Goal: Information Seeking & Learning: Find specific page/section

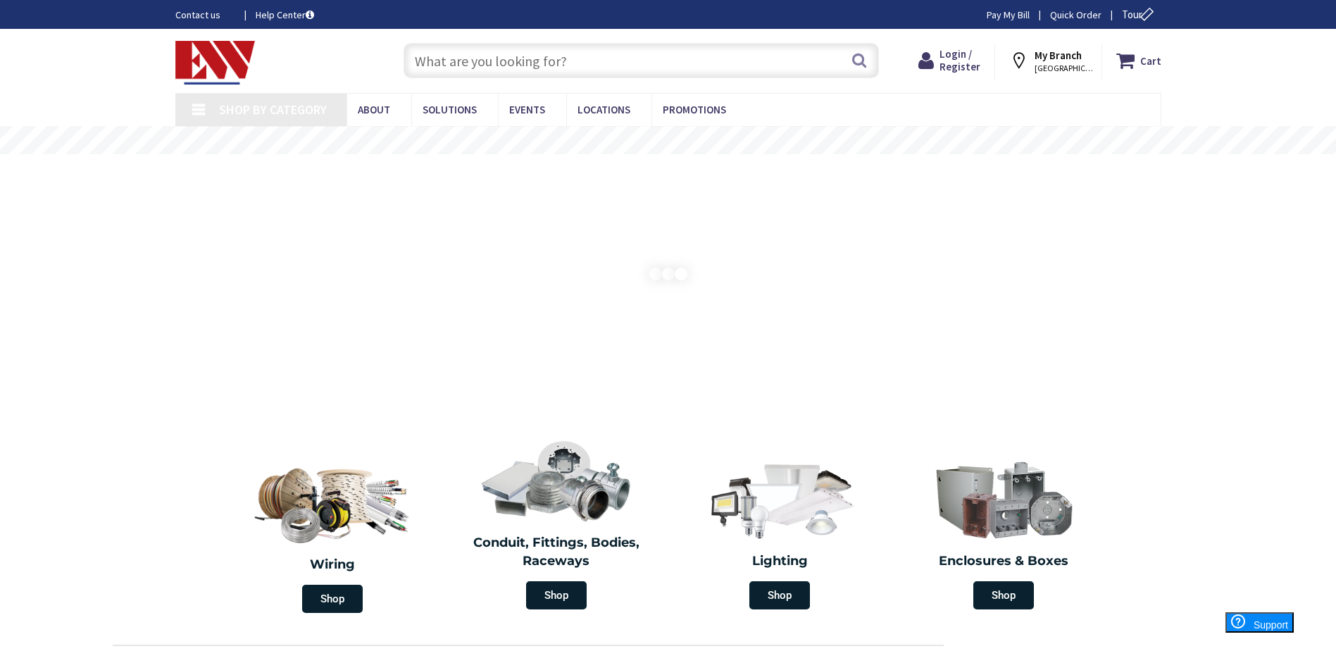
click at [580, 57] on input "text" at bounding box center [642, 60] width 476 height 35
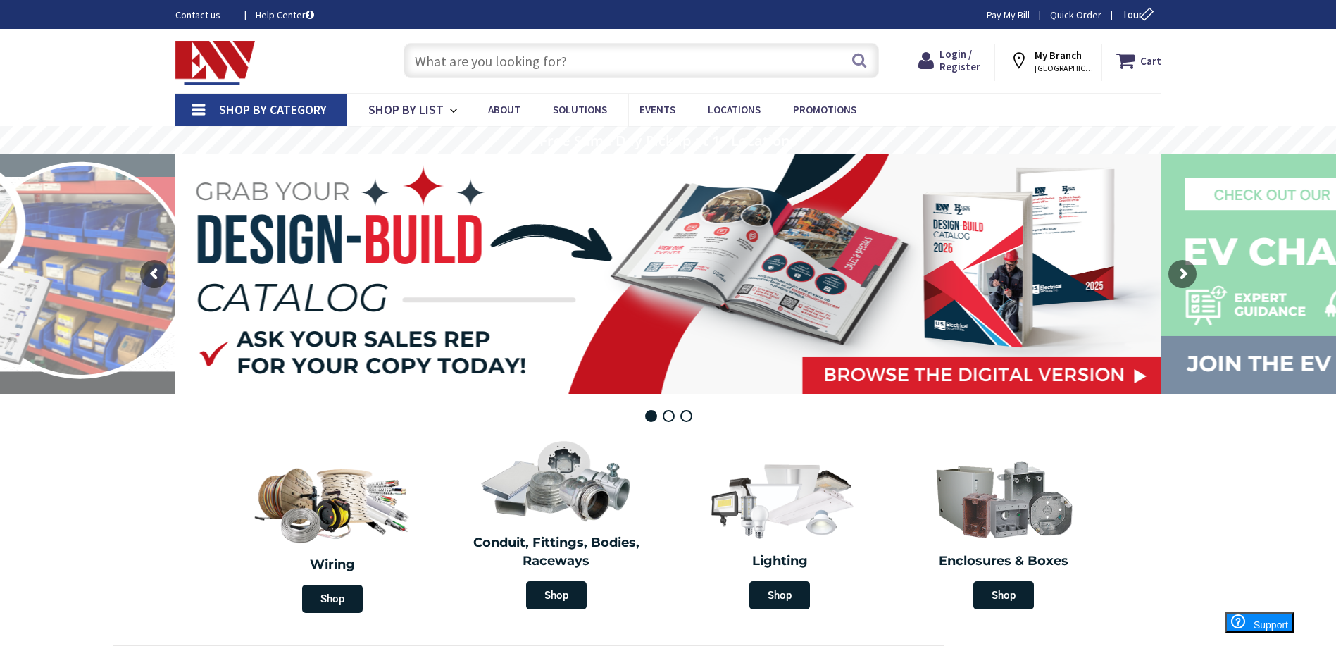
click at [575, 61] on input "text" at bounding box center [642, 60] width 476 height 35
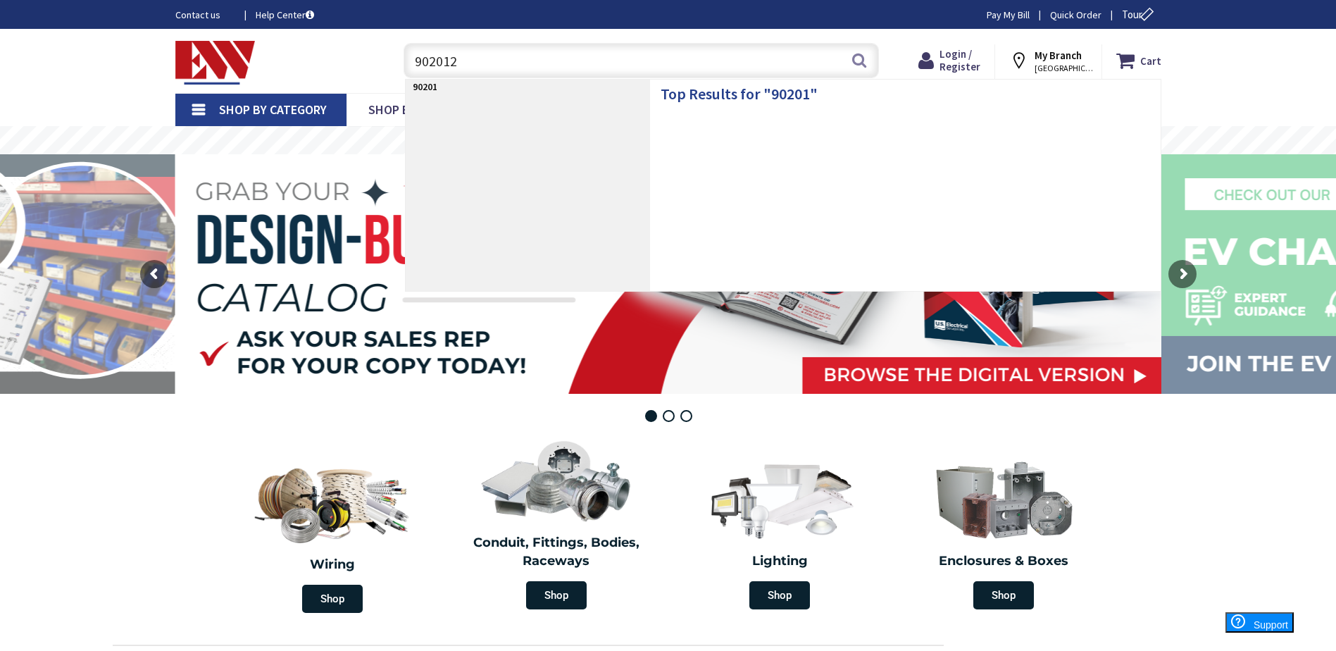
type input "9020126"
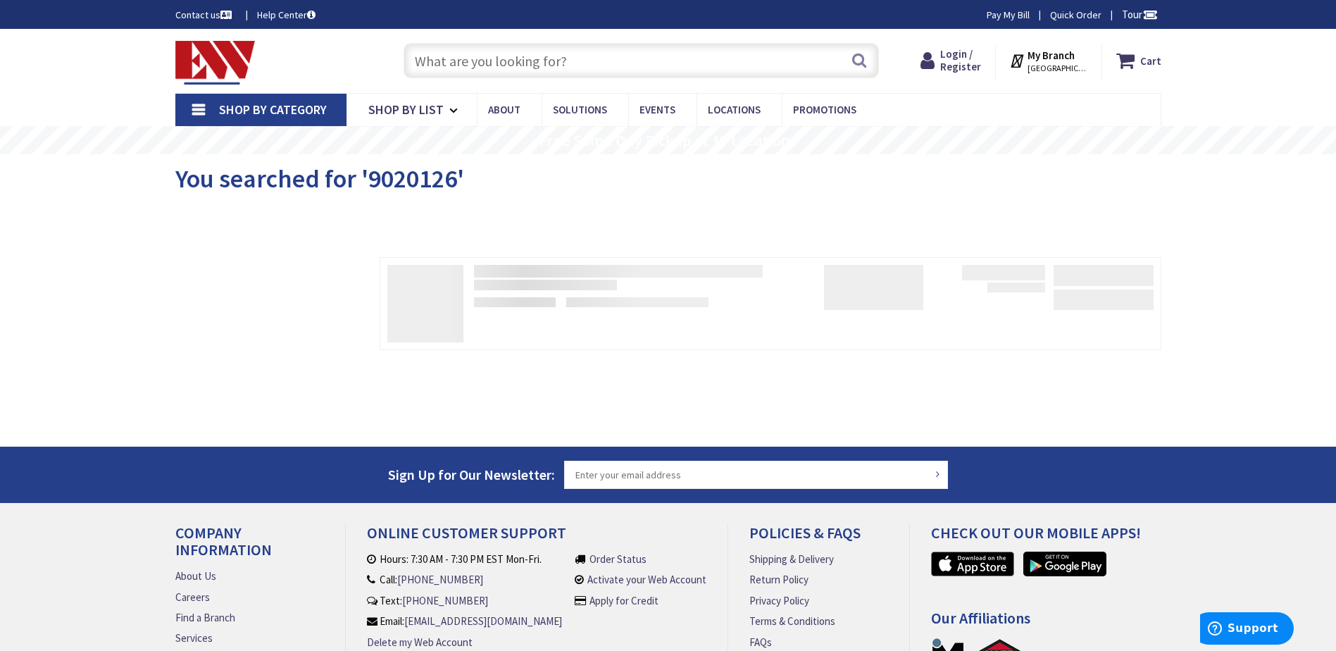
scroll to position [70, 0]
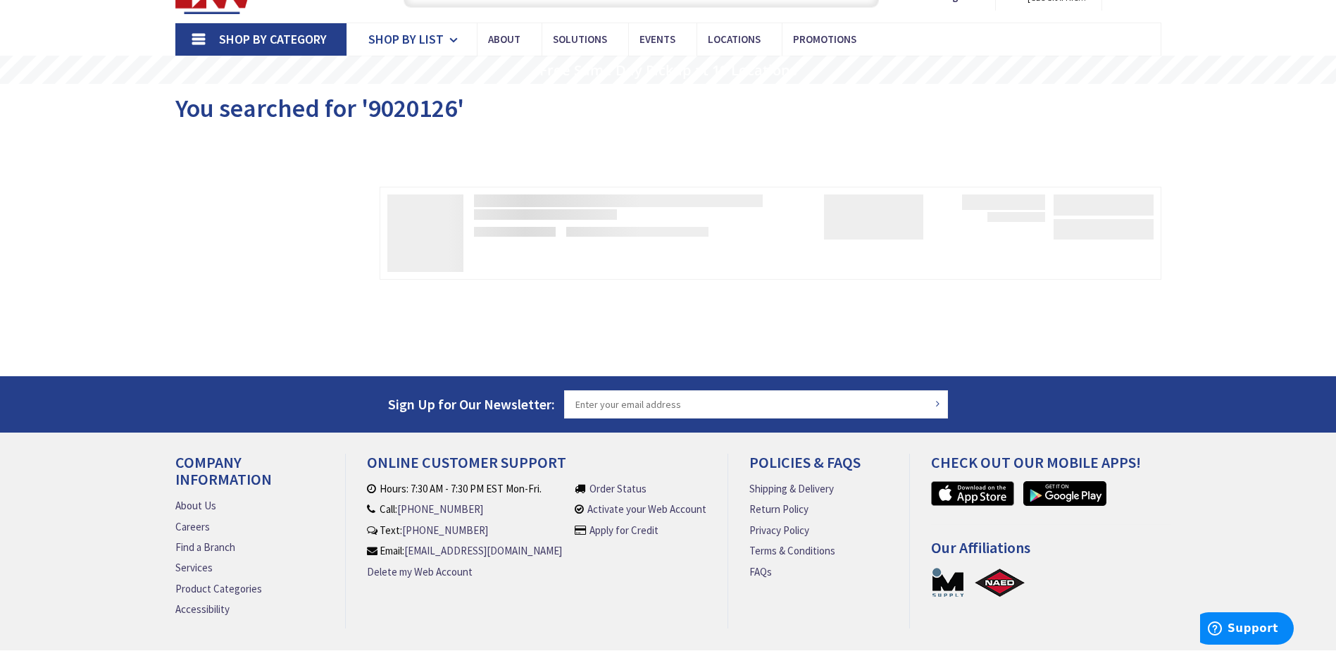
click at [419, 38] on span "Shop By List" at bounding box center [405, 39] width 75 height 16
click at [410, 32] on span "Shop By List" at bounding box center [405, 39] width 75 height 16
click at [244, 42] on span "Shop By Category" at bounding box center [273, 39] width 108 height 16
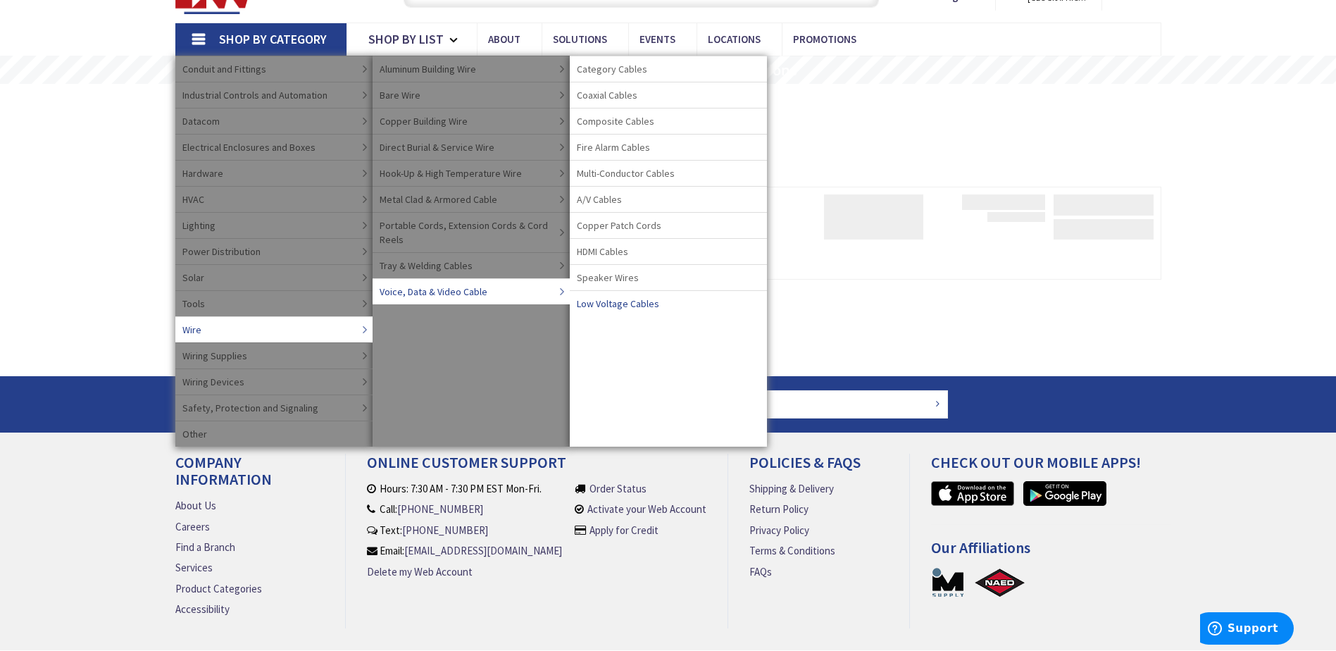
click at [598, 302] on span "Low Voltage Cables" at bounding box center [618, 304] width 82 height 14
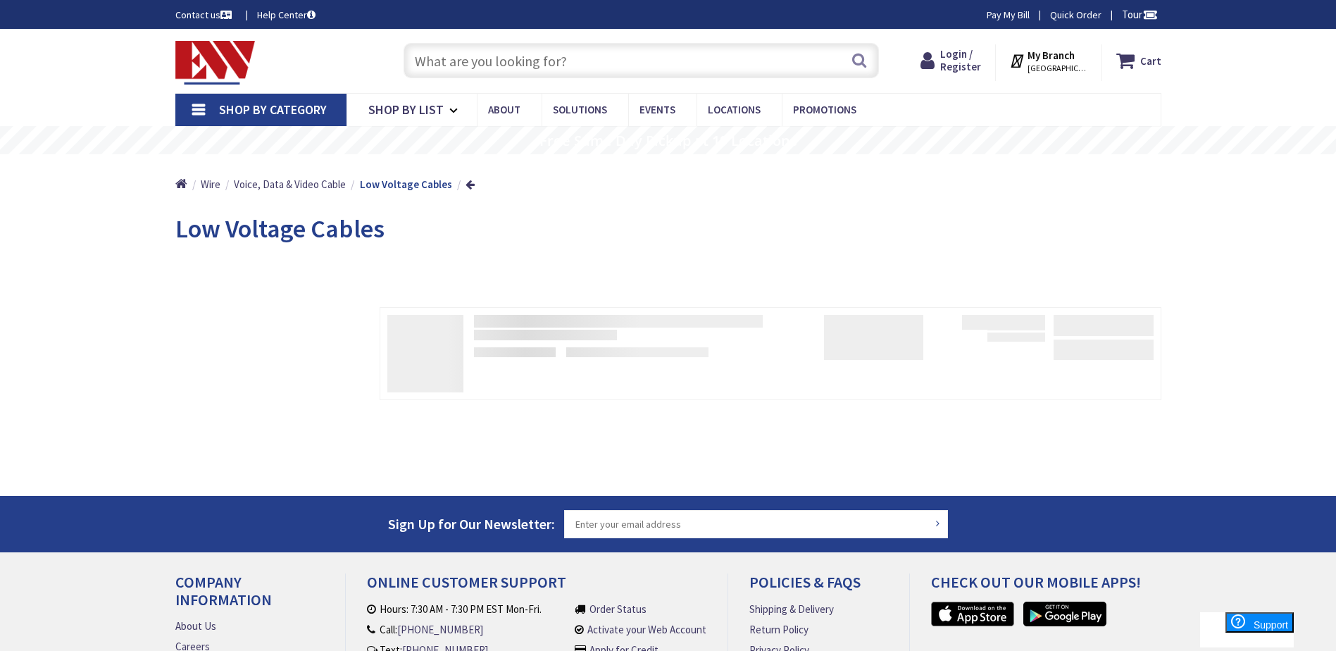
click at [195, 109] on link "Shop By Category" at bounding box center [260, 110] width 171 height 32
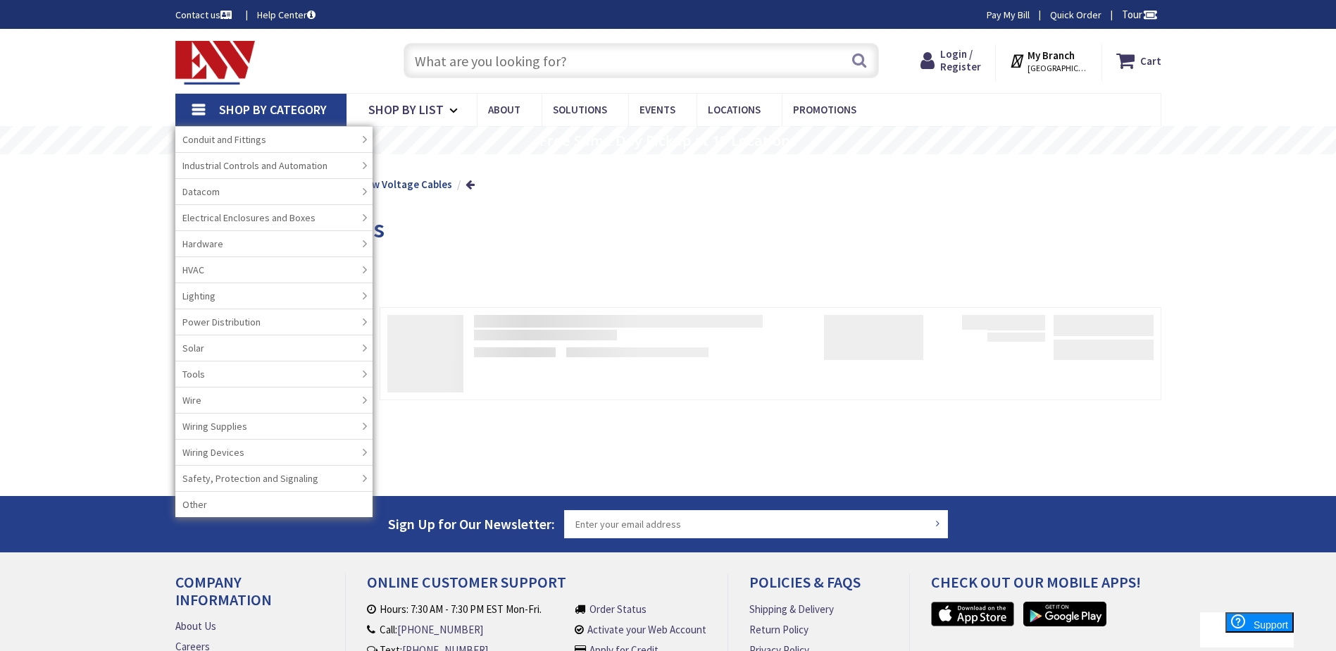
click at [292, 199] on link "Datacom" at bounding box center [273, 191] width 197 height 26
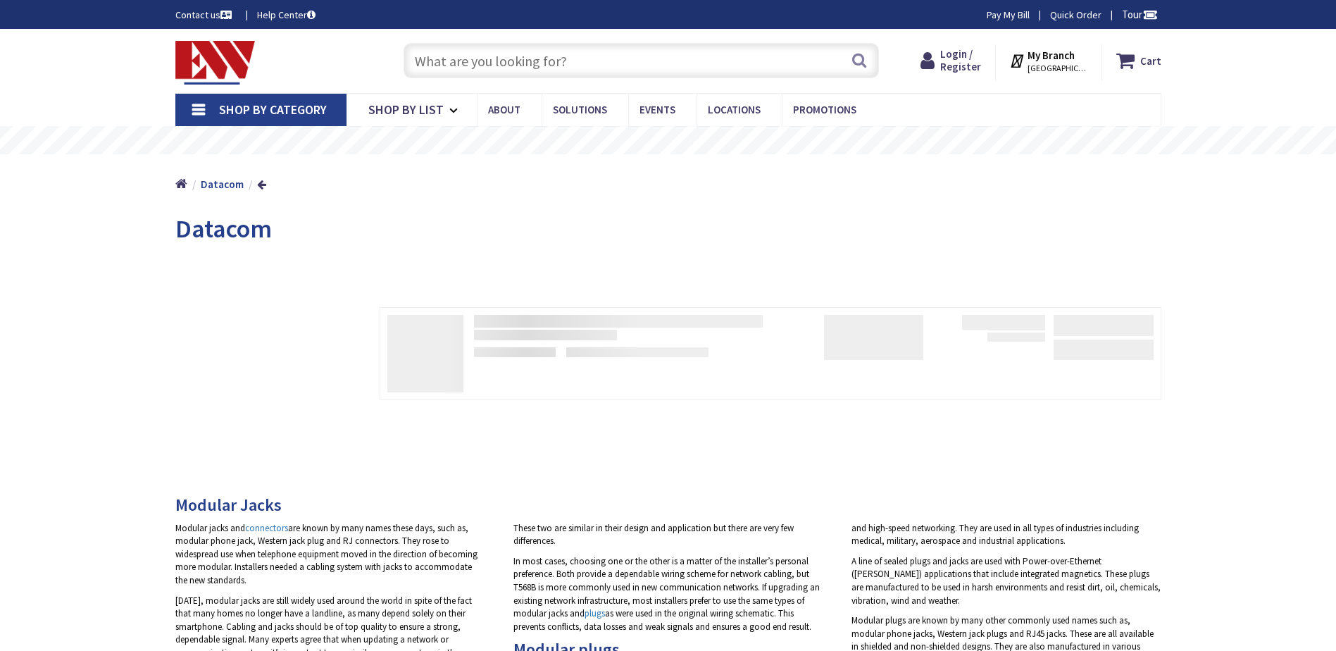
click at [201, 113] on link "Shop By Category" at bounding box center [260, 110] width 171 height 32
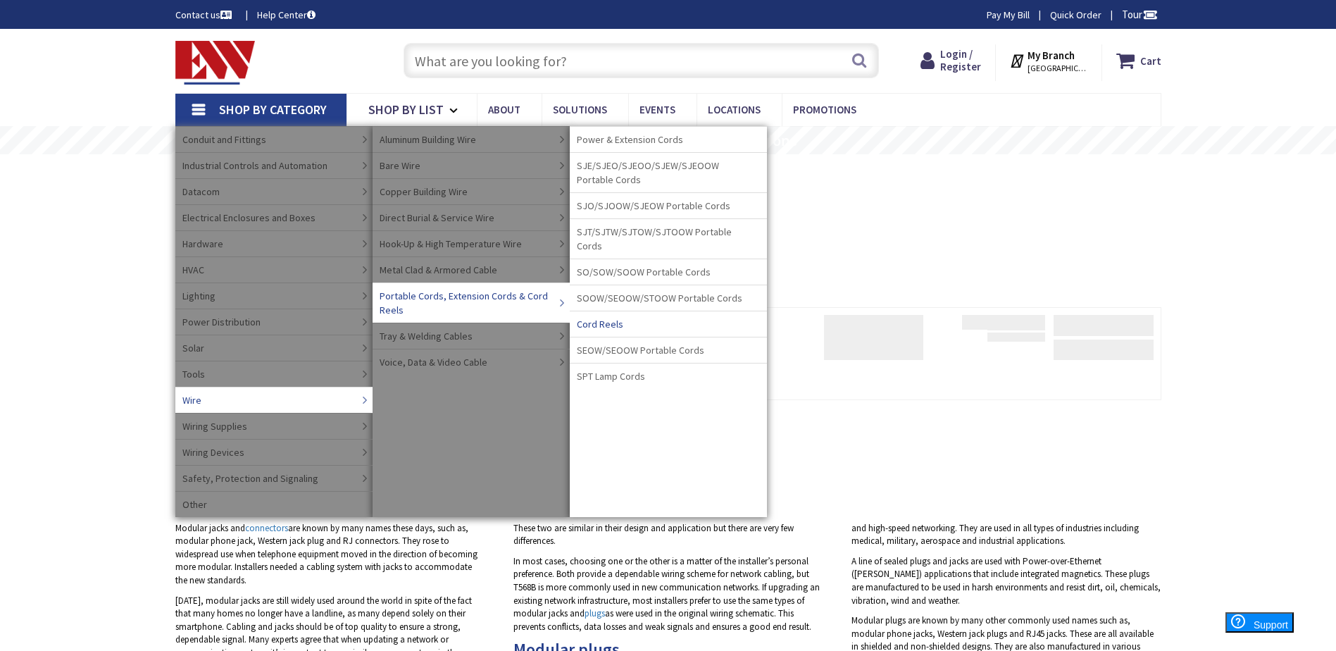
click at [597, 323] on span "Cord Reels" at bounding box center [600, 324] width 46 height 14
